Goal: Check status: Verify the current state of an ongoing process or item

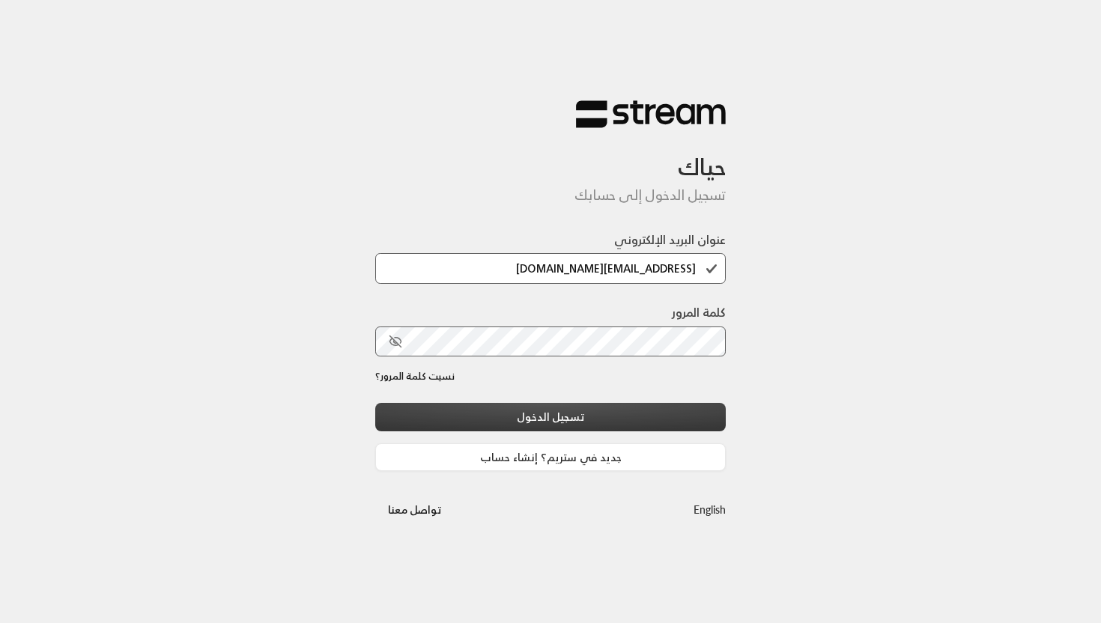
click at [562, 408] on button "تسجيل الدخول" at bounding box center [550, 417] width 351 height 28
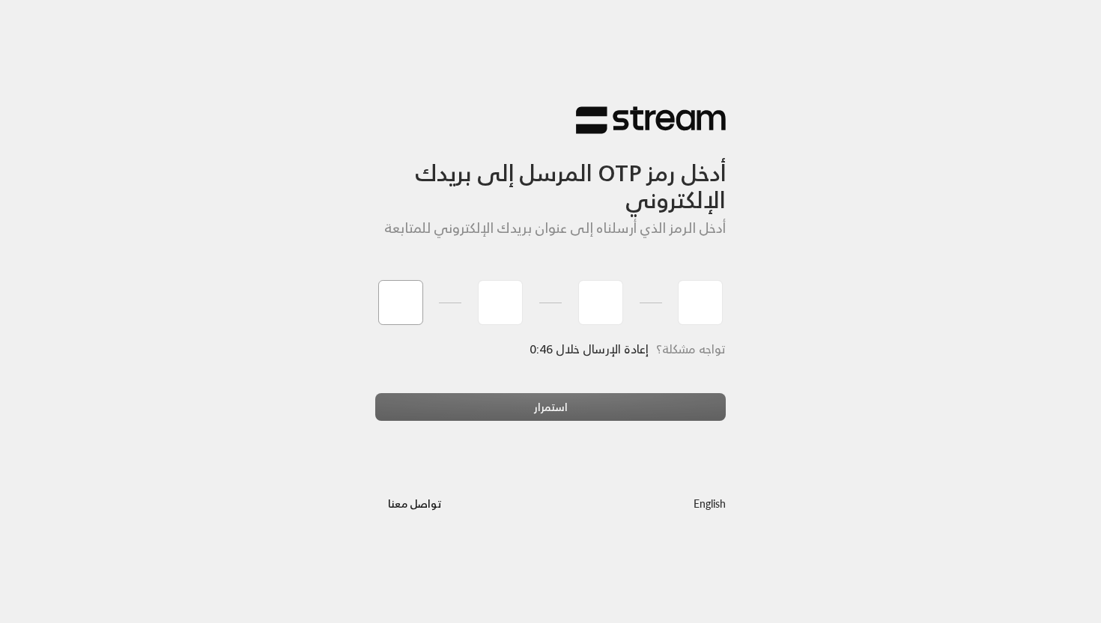
type input "3"
type input "9"
type input "3"
type input "0"
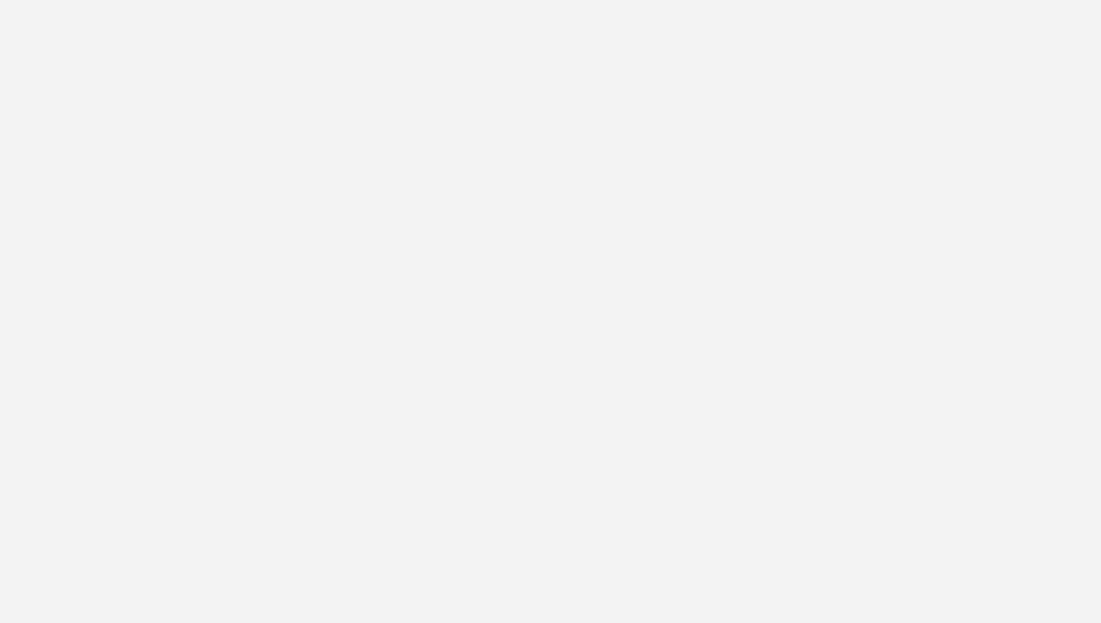
click at [600, 426] on div "أدخل رمز OTP المرسل إلى بريدك الإلكتروني أدخل الرمز الذي أرسلناه إلى عنوان بريد…" at bounding box center [550, 311] width 1101 height 623
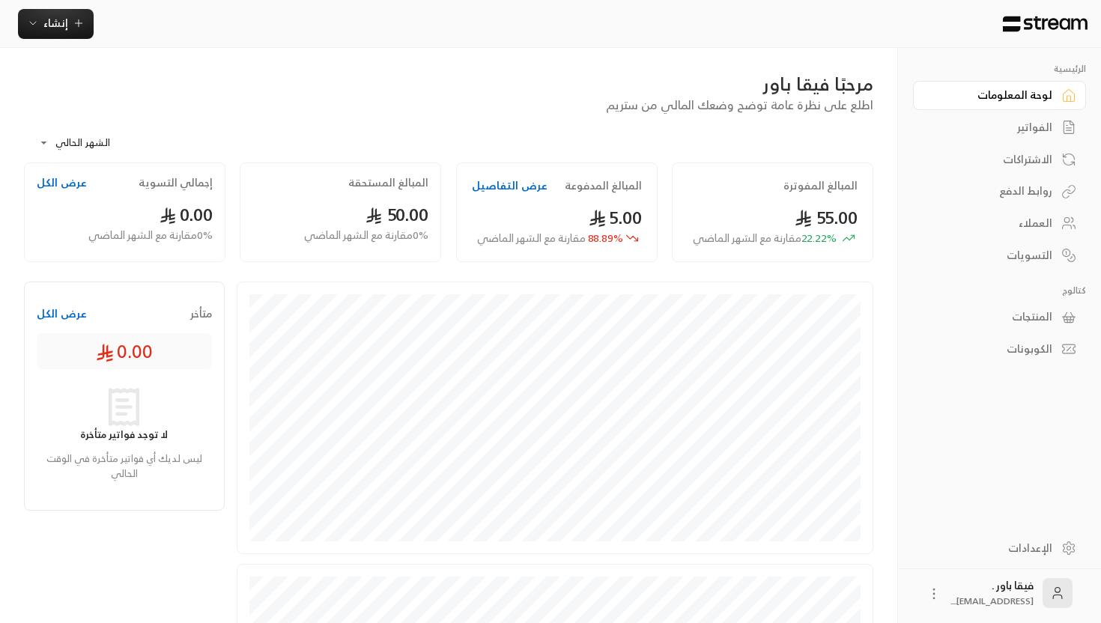
click at [992, 152] on div "الاشتراكات" at bounding box center [992, 159] width 121 height 15
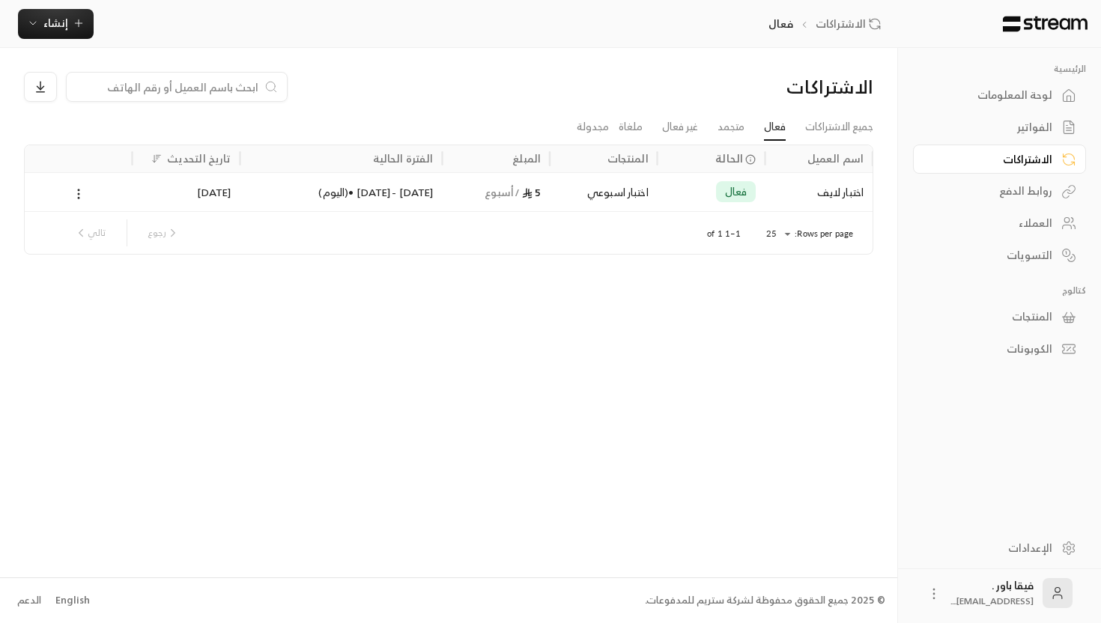
click at [994, 225] on div "العملاء" at bounding box center [992, 223] width 121 height 15
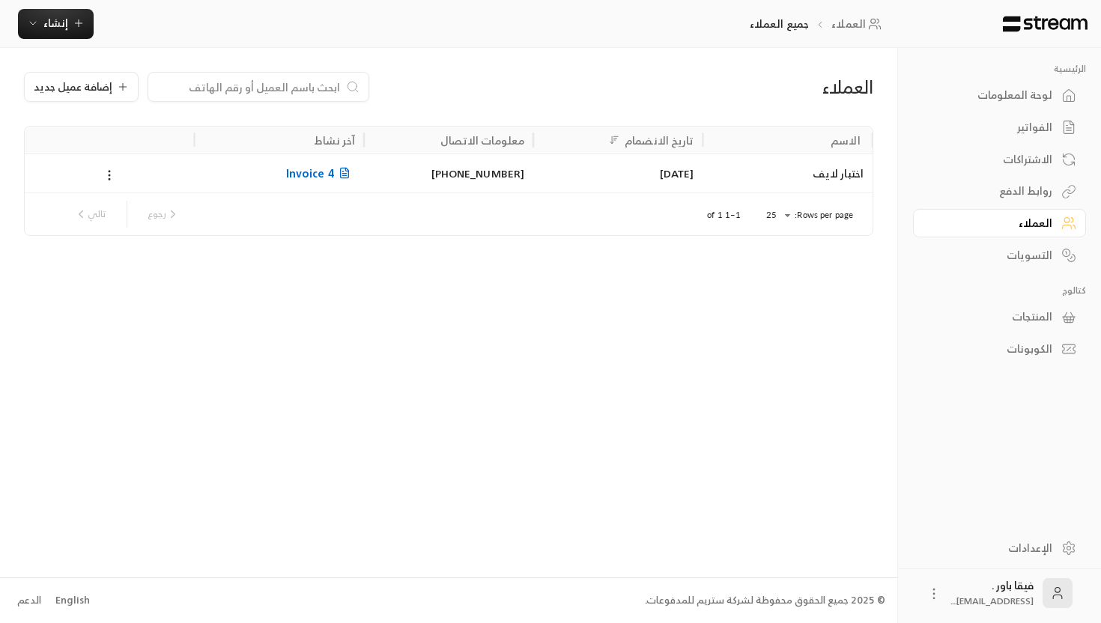
click at [322, 172] on span "Invoice 4" at bounding box center [320, 173] width 69 height 19
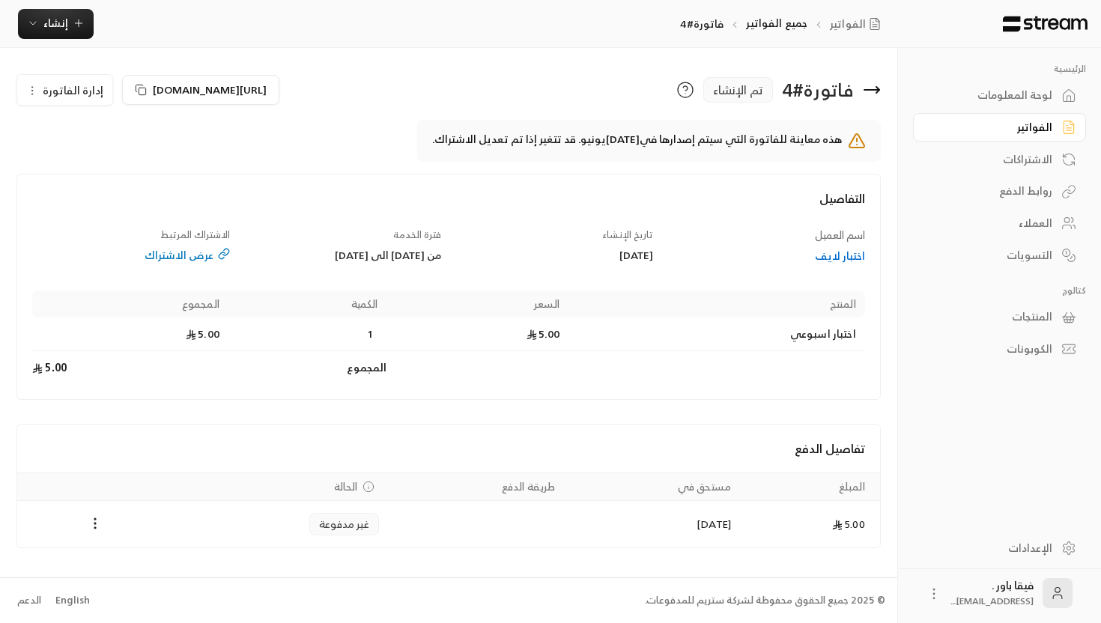
click at [872, 88] on icon at bounding box center [872, 90] width 18 height 18
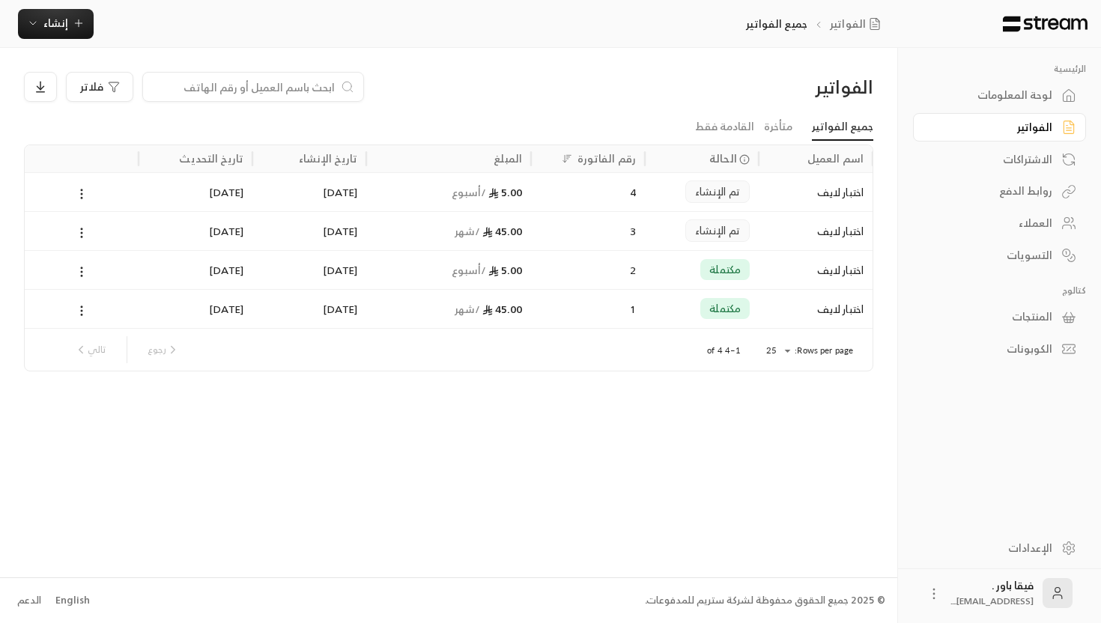
click at [650, 195] on div "تم الإنشاء" at bounding box center [702, 191] width 114 height 39
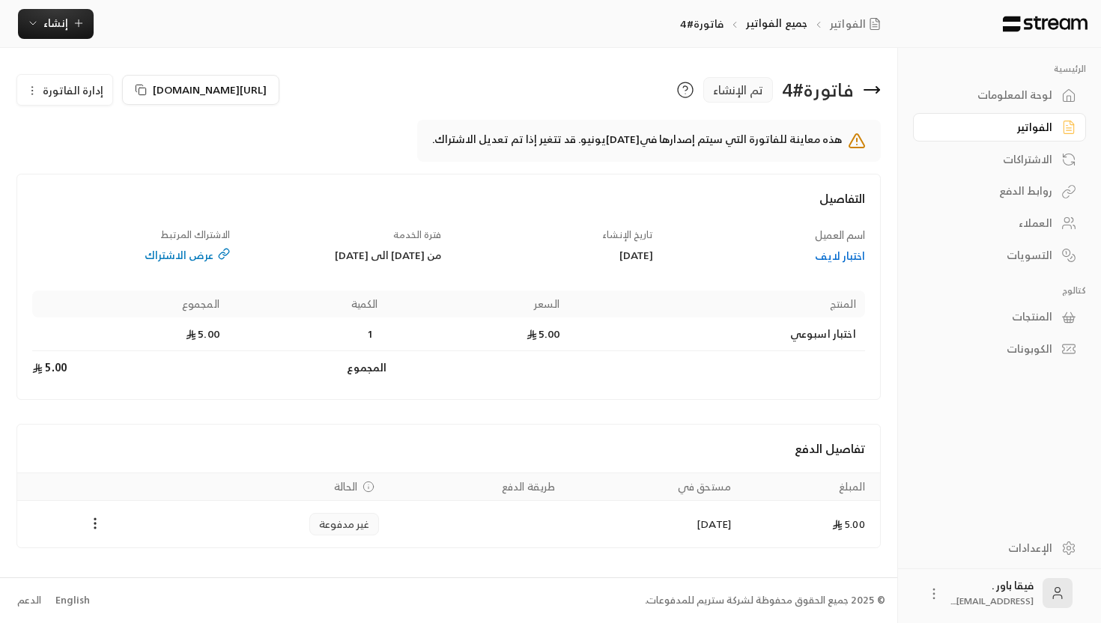
click at [862, 135] on icon at bounding box center [857, 141] width 18 height 18
click at [199, 254] on div "عرض الاشتراك" at bounding box center [130, 255] width 197 height 15
